Goal: Task Accomplishment & Management: Use online tool/utility

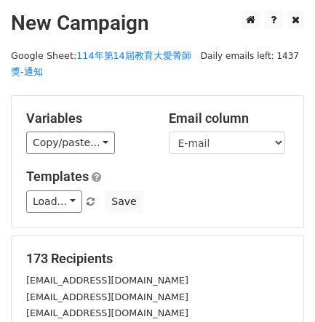
scroll to position [258, 0]
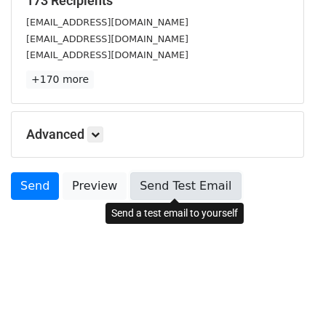
click at [166, 179] on link "Send Test Email" at bounding box center [185, 186] width 111 height 28
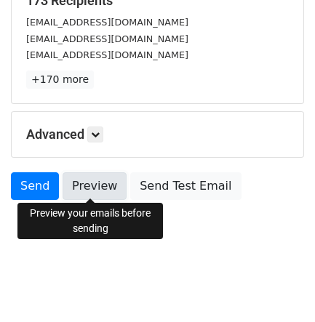
click at [92, 184] on link "Preview" at bounding box center [95, 186] width 64 height 28
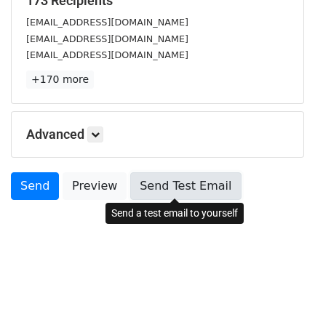
click at [212, 186] on link "Send Test Email" at bounding box center [185, 186] width 111 height 28
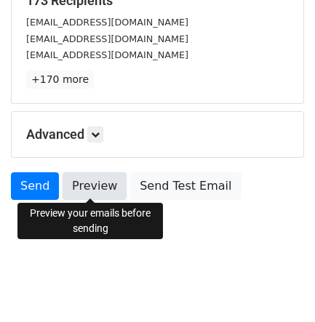
click at [120, 184] on link "Preview" at bounding box center [95, 186] width 64 height 28
click at [88, 178] on link "Preview" at bounding box center [95, 186] width 64 height 28
click at [103, 186] on link "Preview" at bounding box center [95, 186] width 64 height 28
click at [98, 190] on link "Preview" at bounding box center [95, 186] width 64 height 28
click at [96, 180] on link "Preview" at bounding box center [95, 186] width 64 height 28
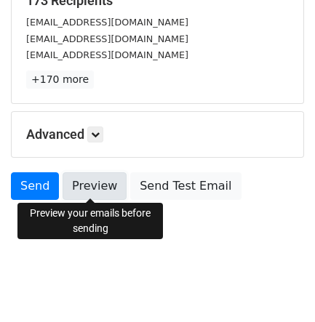
click at [97, 190] on link "Preview" at bounding box center [95, 186] width 64 height 28
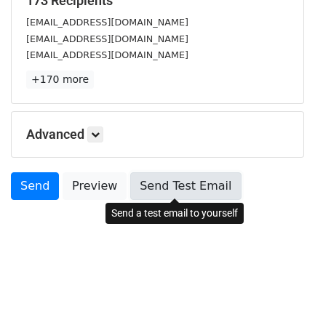
click at [146, 181] on link "Send Test Email" at bounding box center [185, 186] width 111 height 28
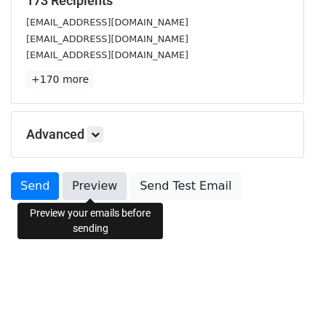
click at [102, 186] on link "Preview" at bounding box center [95, 186] width 64 height 28
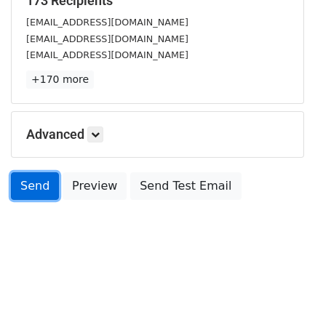
click at [40, 193] on link "Send" at bounding box center [35, 186] width 48 height 28
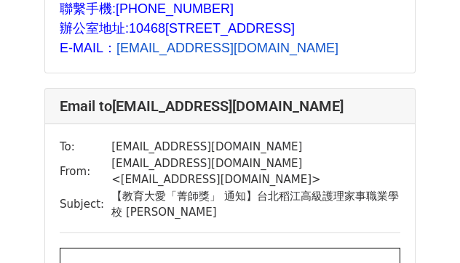
scroll to position [6405, 0]
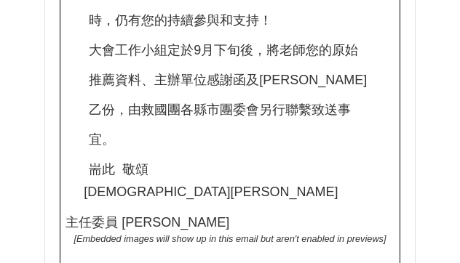
scroll to position [582, 0]
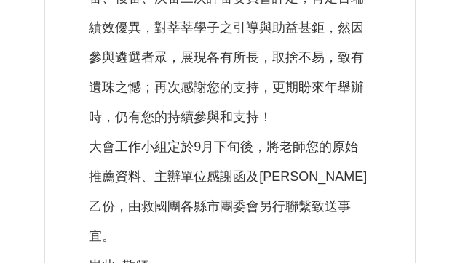
scroll to position [640, 0]
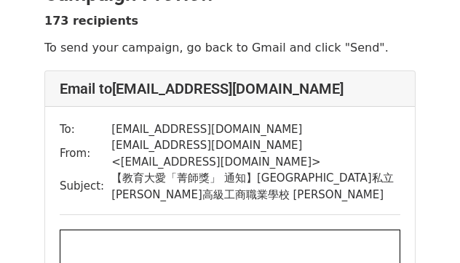
scroll to position [58, 0]
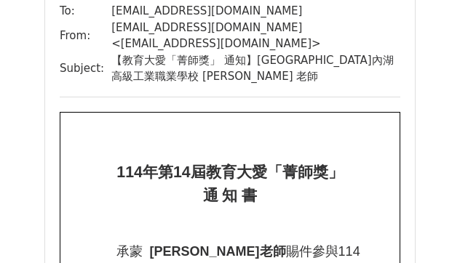
scroll to position [2096, 0]
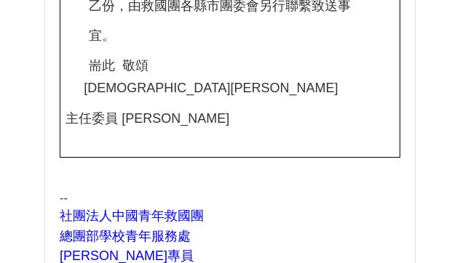
scroll to position [524, 0]
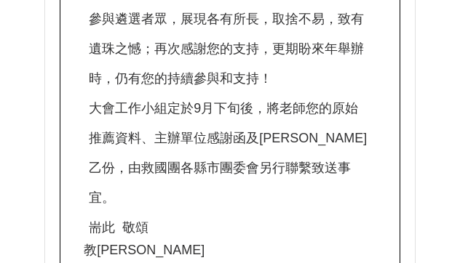
scroll to position [524, 0]
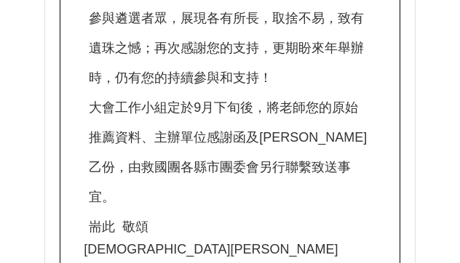
scroll to position [524, 0]
